Goal: Entertainment & Leisure: Consume media (video, audio)

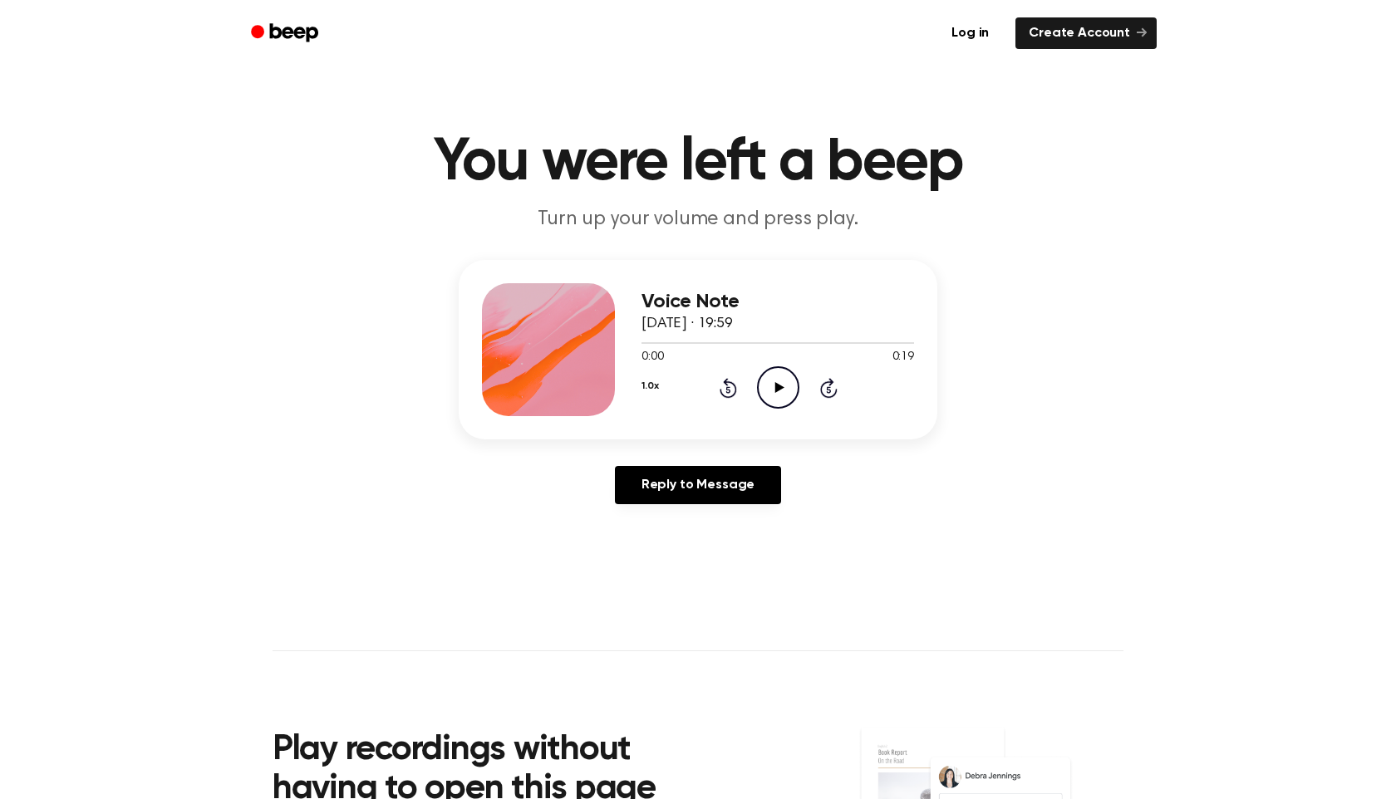
click at [771, 391] on icon "Play Audio" at bounding box center [778, 387] width 42 height 42
click at [771, 392] on icon "Pause Audio" at bounding box center [778, 387] width 42 height 42
click at [771, 392] on icon "Play Audio" at bounding box center [778, 387] width 42 height 42
click at [772, 382] on icon "Pause Audio" at bounding box center [778, 387] width 42 height 42
click at [789, 381] on icon "Play Audio" at bounding box center [778, 387] width 42 height 42
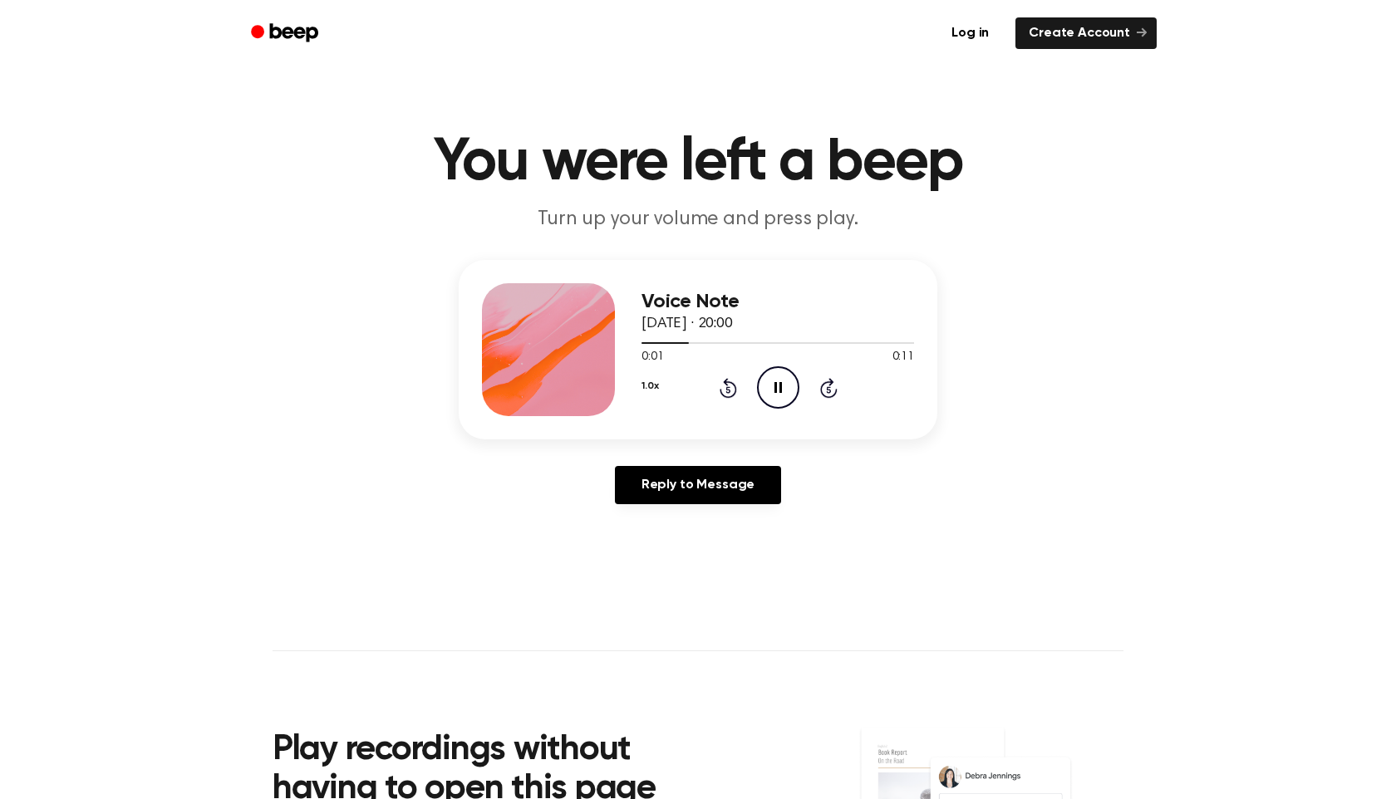
click at [742, 386] on div "1.0x Rewind 5 seconds Pause Audio Skip 5 seconds" at bounding box center [778, 387] width 273 height 42
click at [725, 386] on icon "Rewind 5 seconds" at bounding box center [728, 388] width 18 height 22
click at [761, 386] on icon "Play Audio" at bounding box center [778, 387] width 42 height 42
click at [784, 383] on icon "Play Audio" at bounding box center [778, 387] width 42 height 42
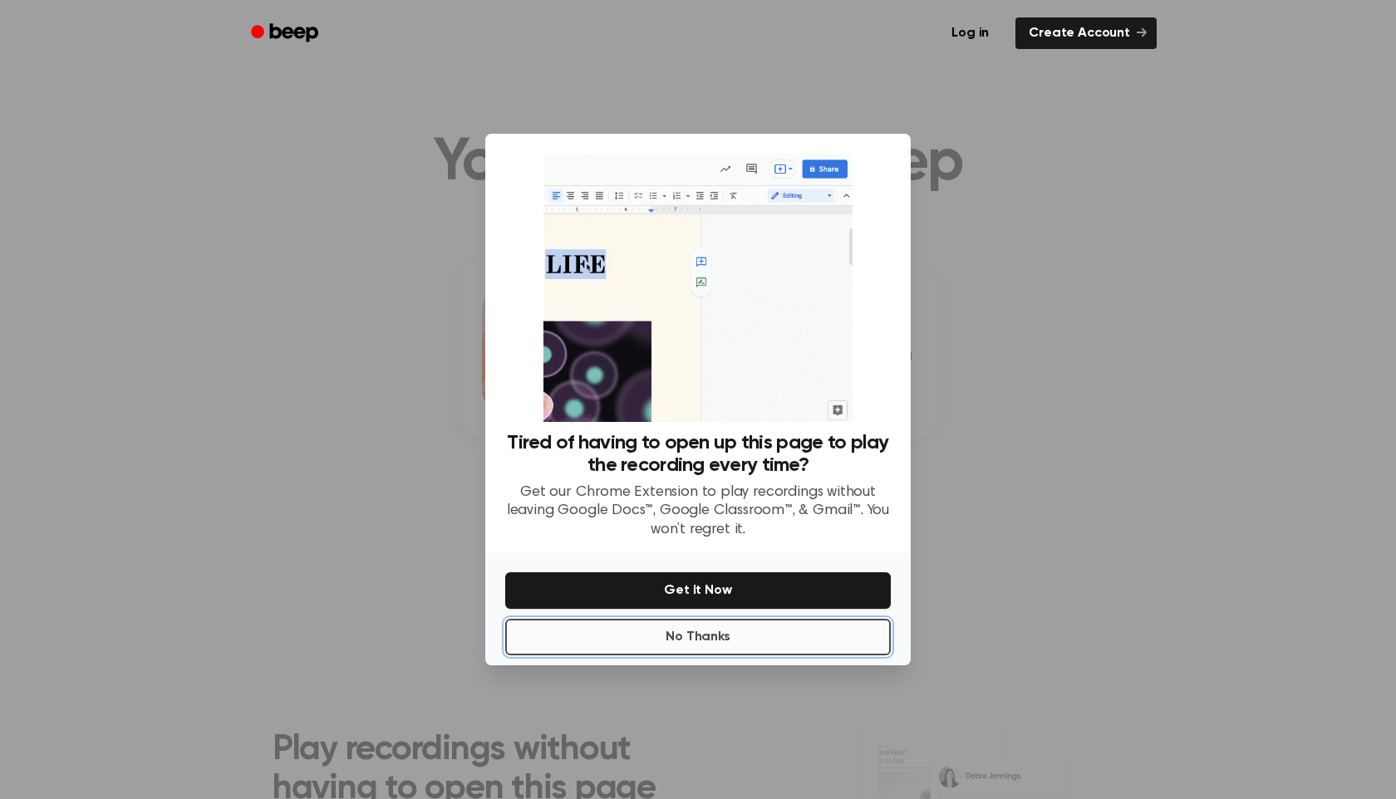
click at [760, 641] on button "No Thanks" at bounding box center [698, 637] width 386 height 37
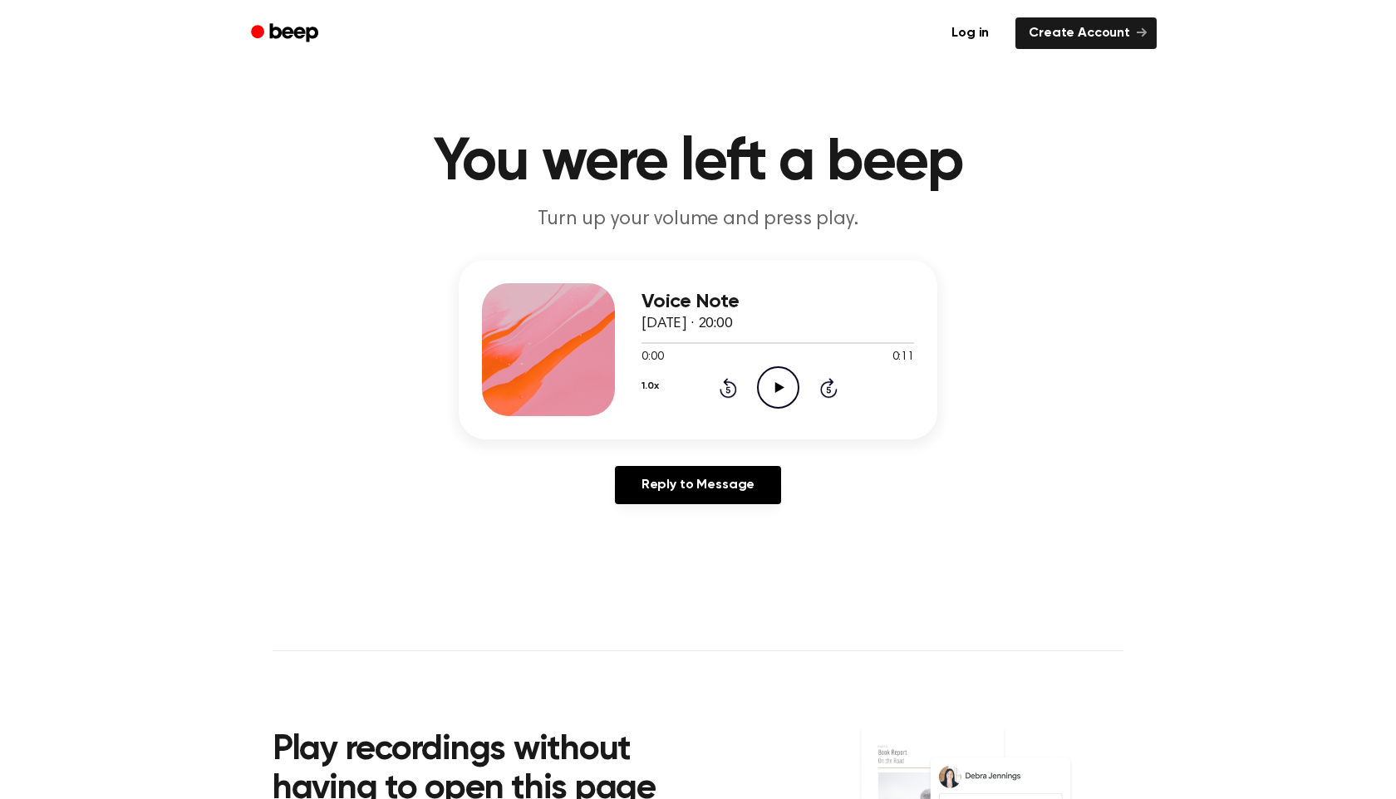
click at [775, 377] on icon "Play Audio" at bounding box center [778, 387] width 42 height 42
click at [765, 386] on icon "Play Audio" at bounding box center [778, 387] width 42 height 42
click at [799, 57] on div "Log in Create Account" at bounding box center [697, 33] width 917 height 66
click at [786, 366] on div "0:00 0:19" at bounding box center [778, 357] width 273 height 17
click at [786, 386] on icon "Play Audio" at bounding box center [778, 387] width 42 height 42
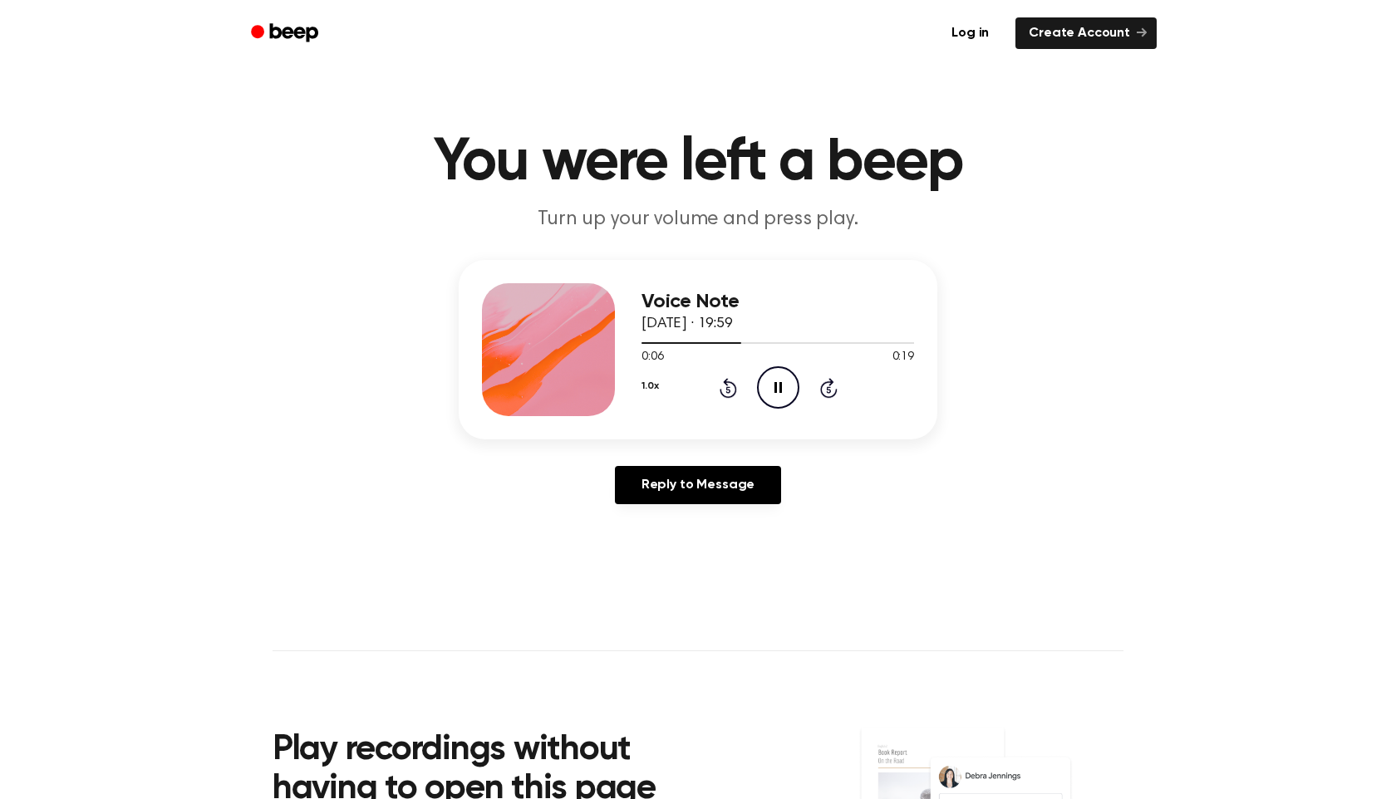
click at [772, 382] on icon "Pause Audio" at bounding box center [778, 387] width 42 height 42
click at [772, 382] on icon "Play Audio" at bounding box center [778, 387] width 42 height 42
